Goal: Information Seeking & Learning: Learn about a topic

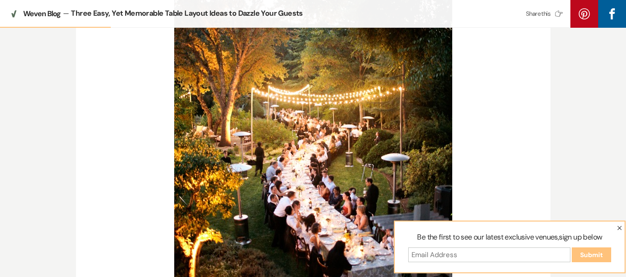
scroll to position [1011, 0]
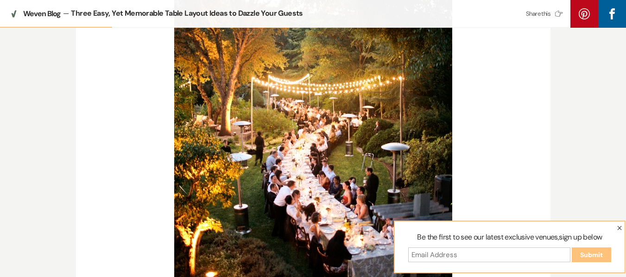
drag, startPoint x: 630, startPoint y: 12, endPoint x: 632, endPoint y: 56, distance: 44.5
click at [620, 229] on icon "button" at bounding box center [619, 228] width 5 height 5
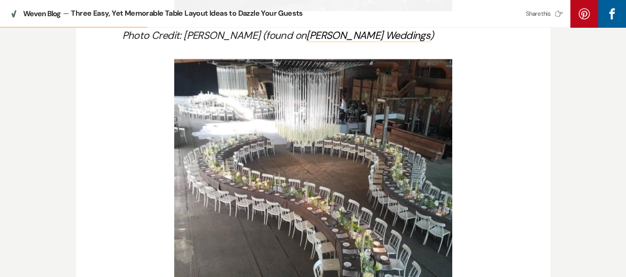
scroll to position [1340, 0]
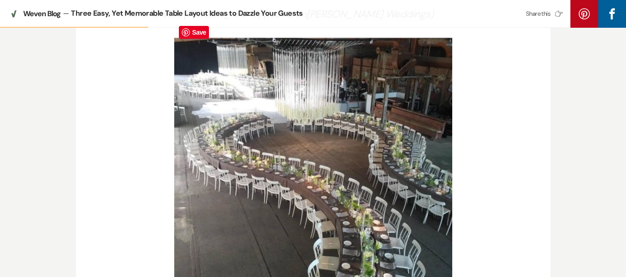
click at [340, 205] on img at bounding box center [313, 177] width 278 height 278
